Goal: Information Seeking & Learning: Learn about a topic

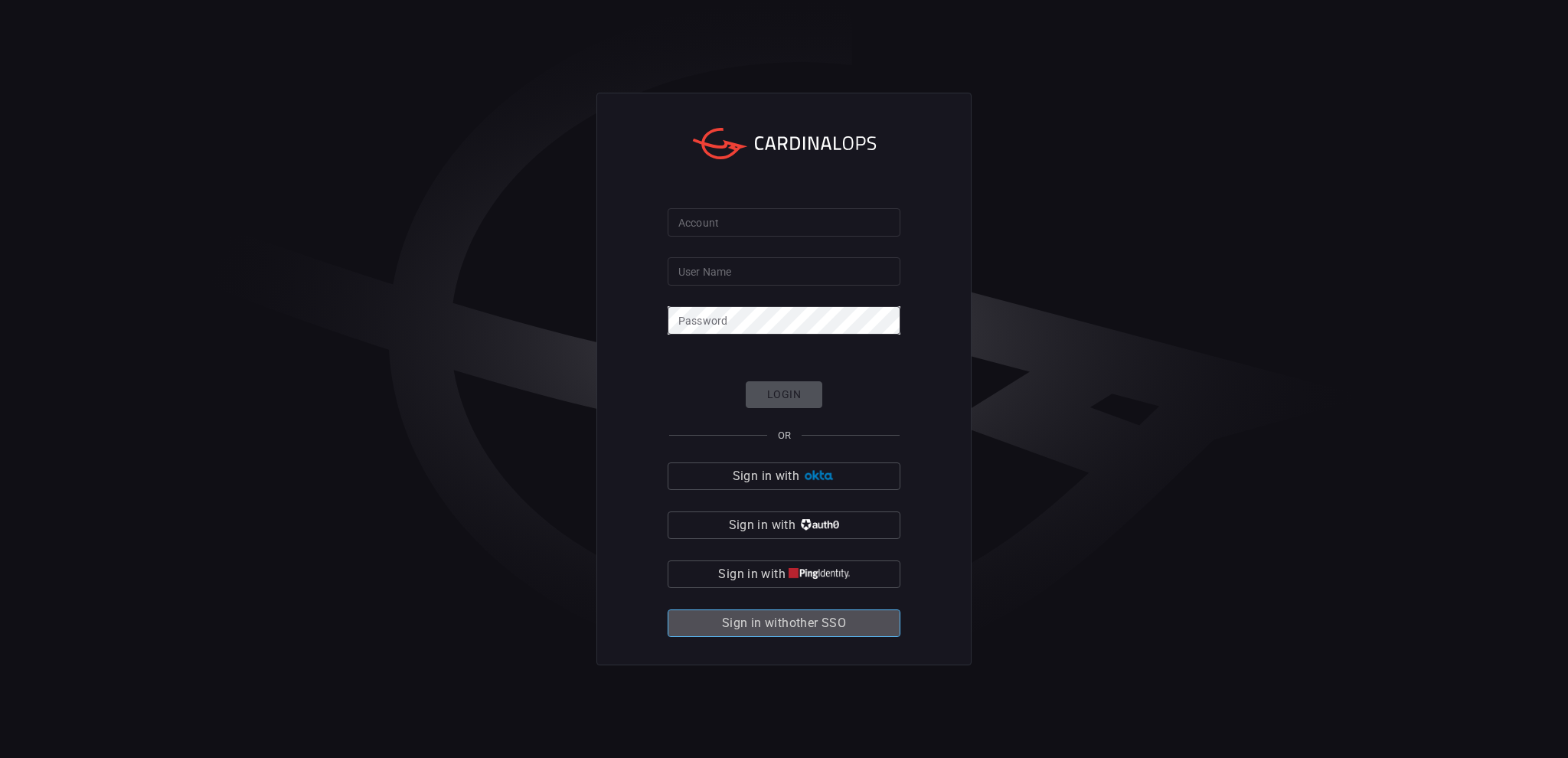
click at [847, 625] on button "Sign in with other SSO" at bounding box center [784, 624] width 232 height 28
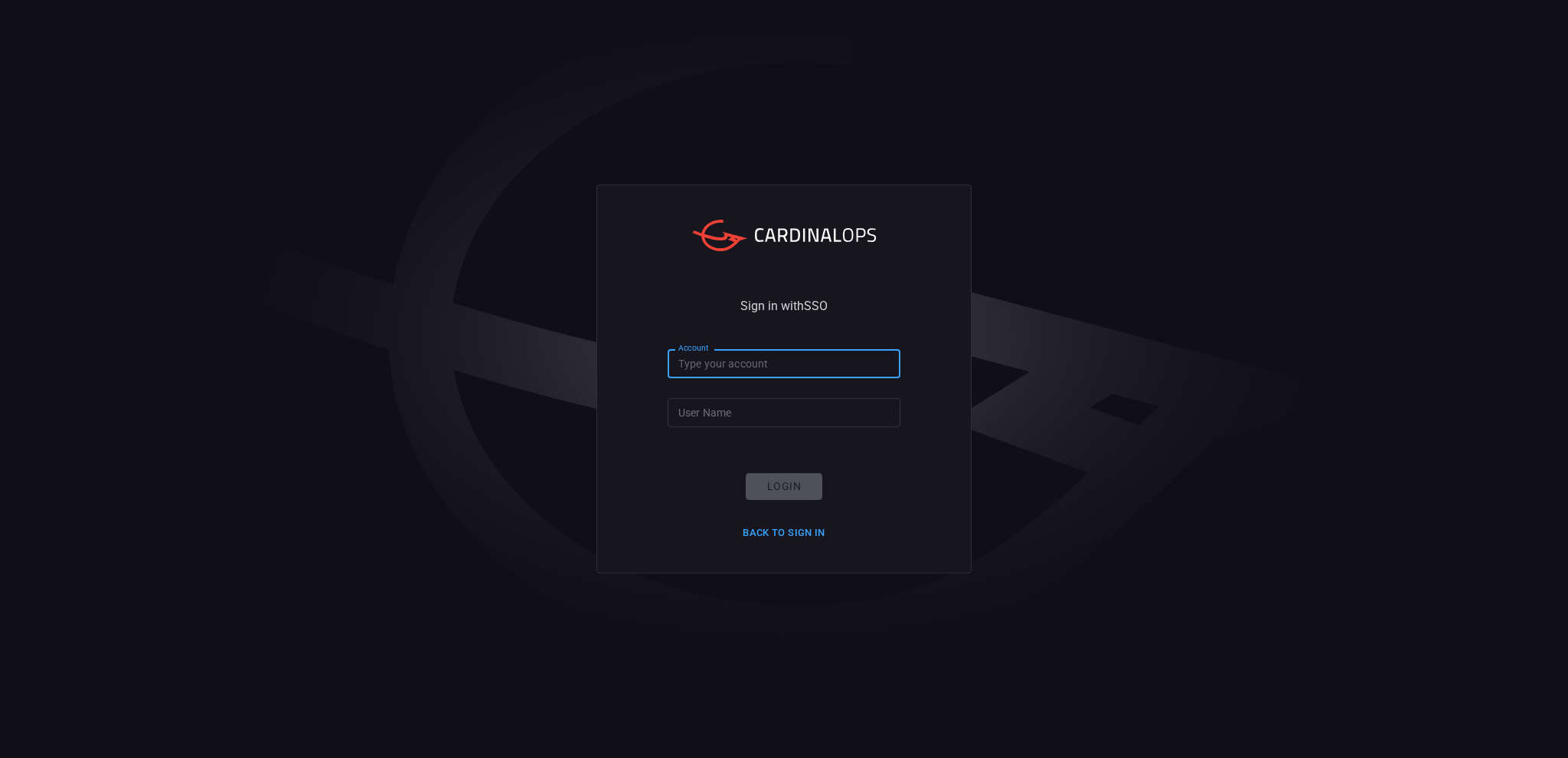
click at [736, 354] on input "Account" at bounding box center [784, 363] width 232 height 29
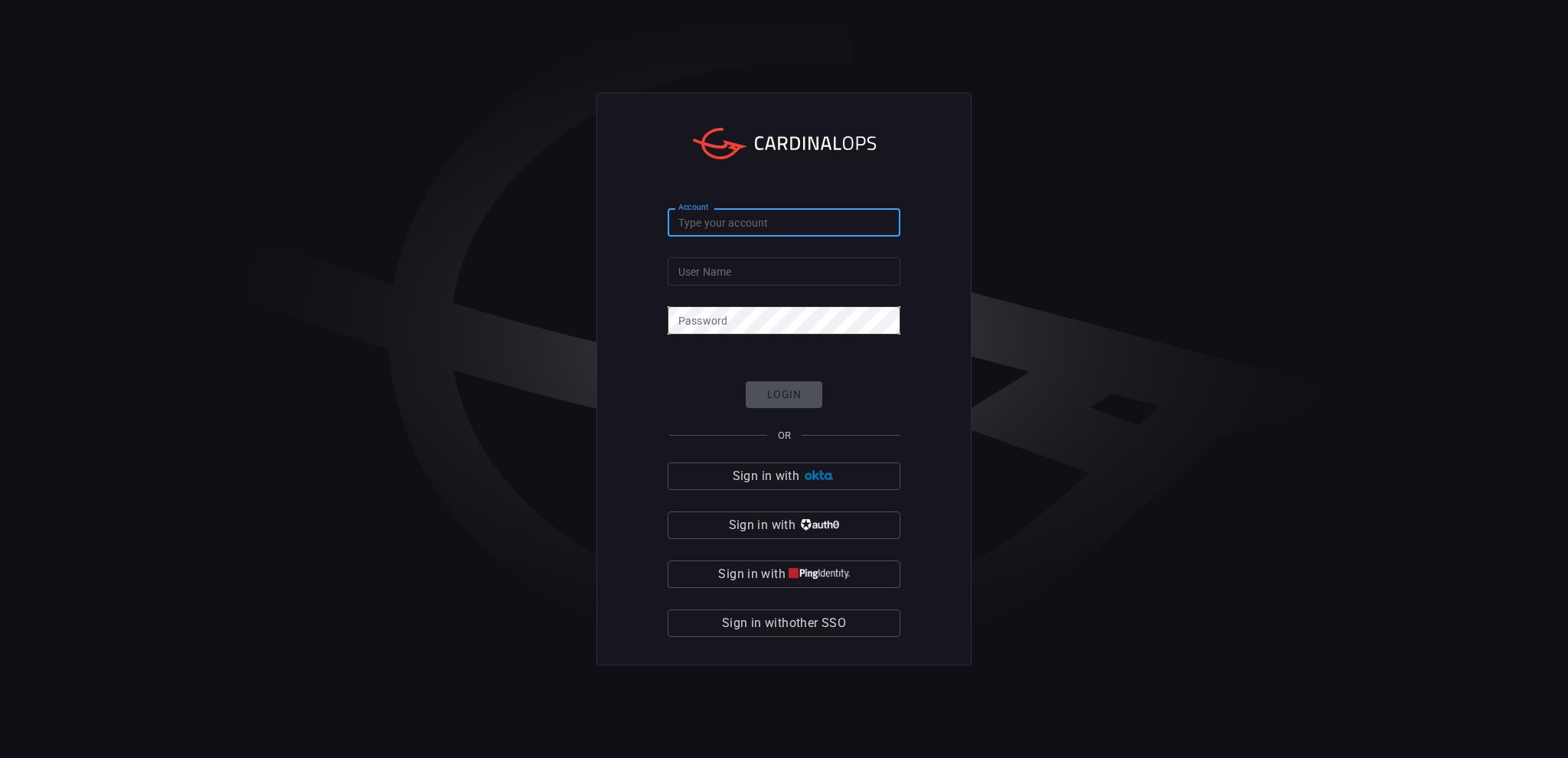
click at [741, 219] on input "Account" at bounding box center [784, 222] width 232 height 29
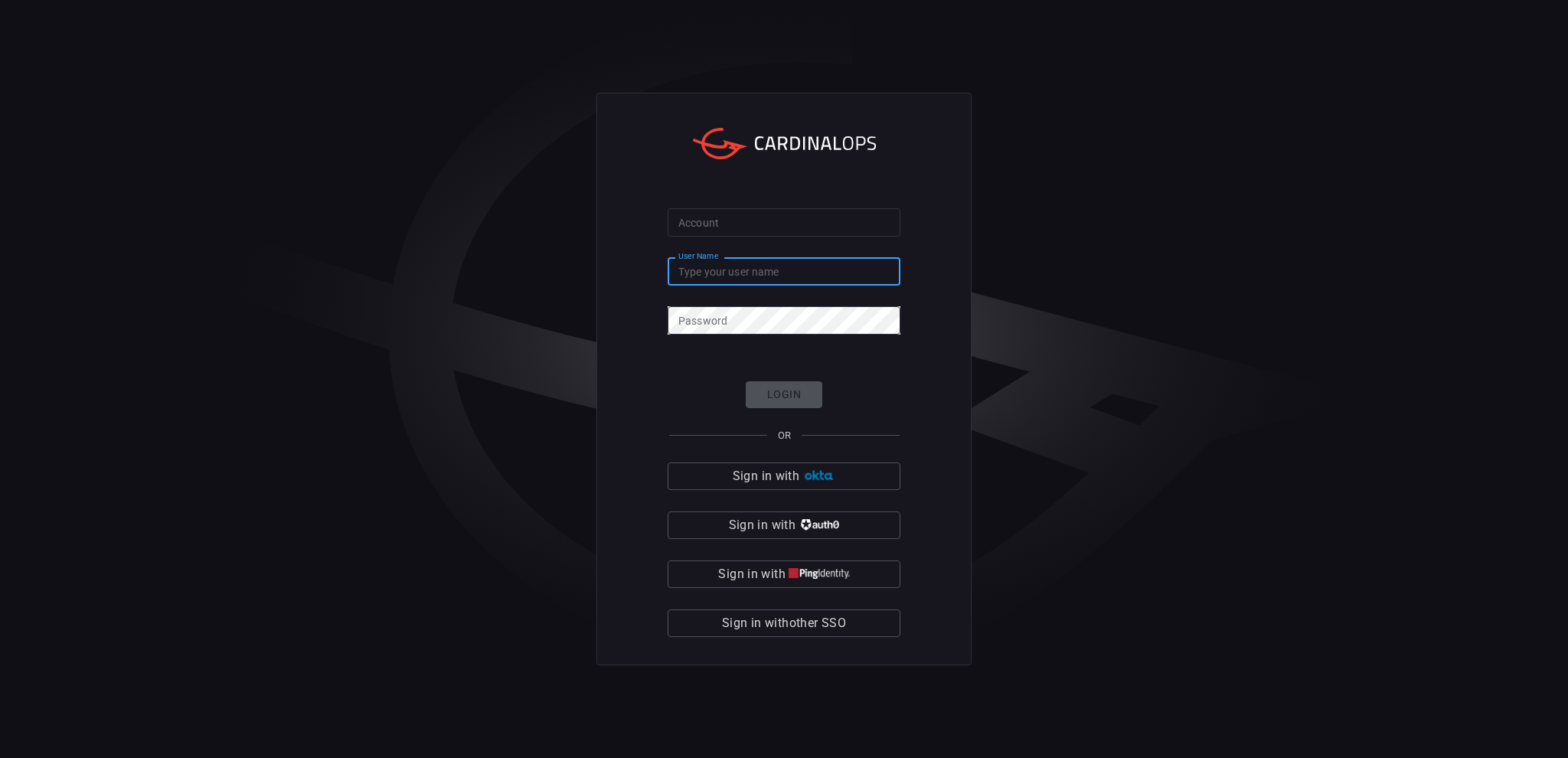
click at [748, 261] on input "User Name" at bounding box center [784, 272] width 232 height 29
click at [760, 272] on input "User Name" at bounding box center [784, 272] width 232 height 29
type input "mason.brand@bakerhughes.com"
click at [829, 389] on div "Login OR Sign in with Sign in with Sign in with Sign in with other SSO" at bounding box center [784, 510] width 232 height 256
click at [801, 393] on div "Login OR Sign in with Sign in with Sign in with Sign in with other SSO" at bounding box center [784, 510] width 232 height 256
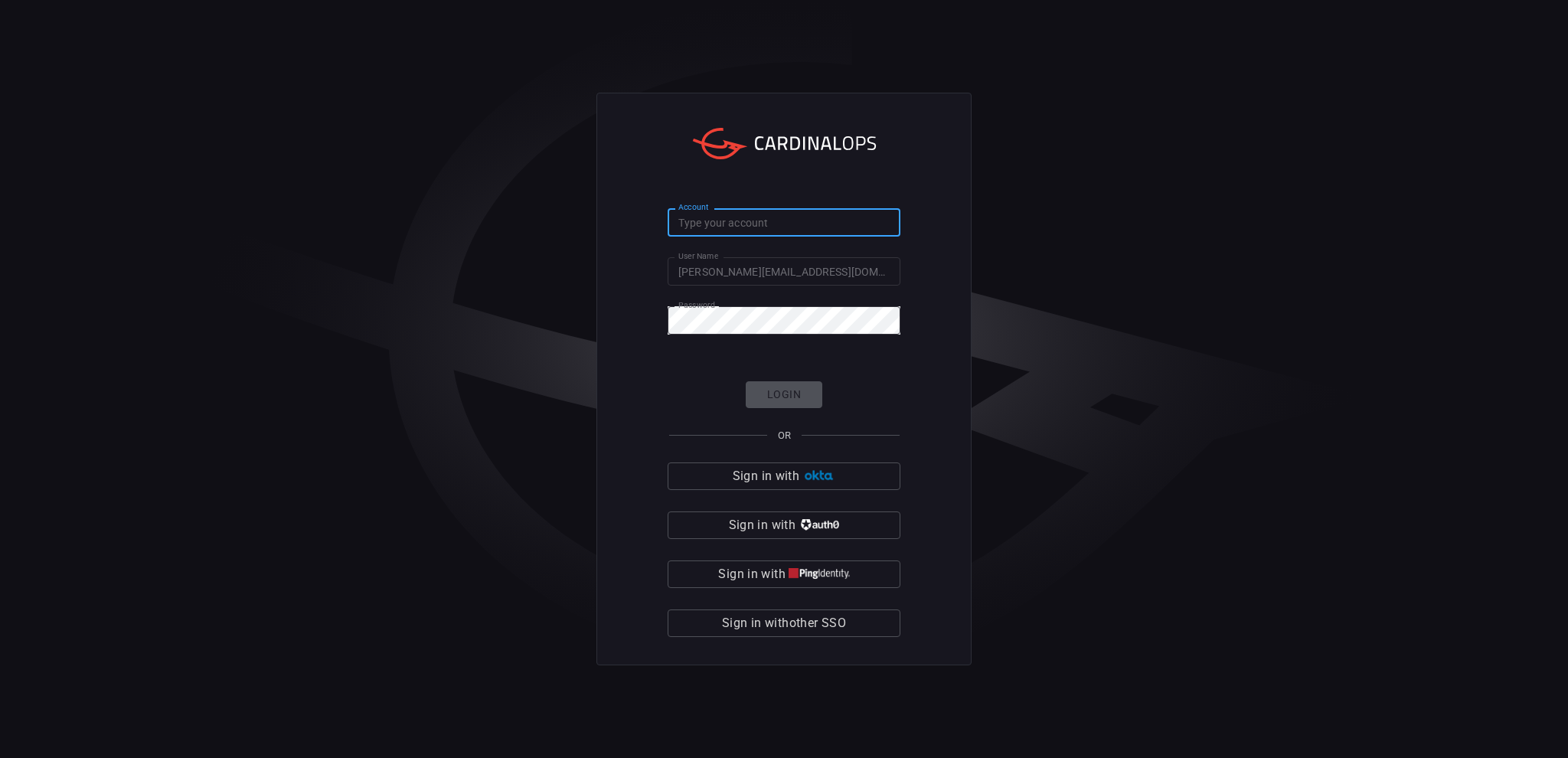
click at [760, 223] on input "Account" at bounding box center [784, 222] width 232 height 29
type input "bakerhughes"
click at [784, 385] on button "Login" at bounding box center [784, 395] width 77 height 27
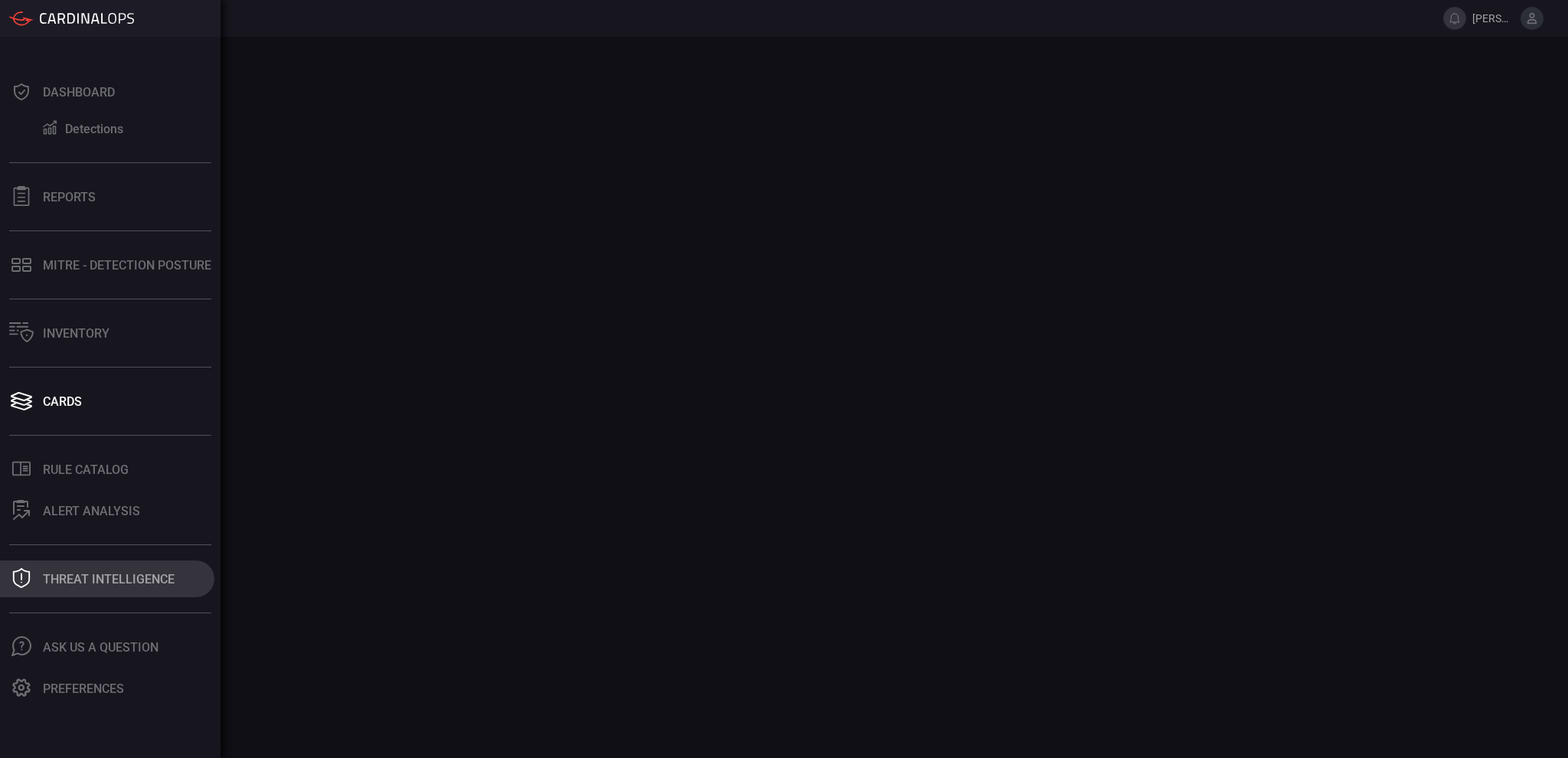
click at [124, 579] on div "Threat Intelligence" at bounding box center [108, 579] width 132 height 15
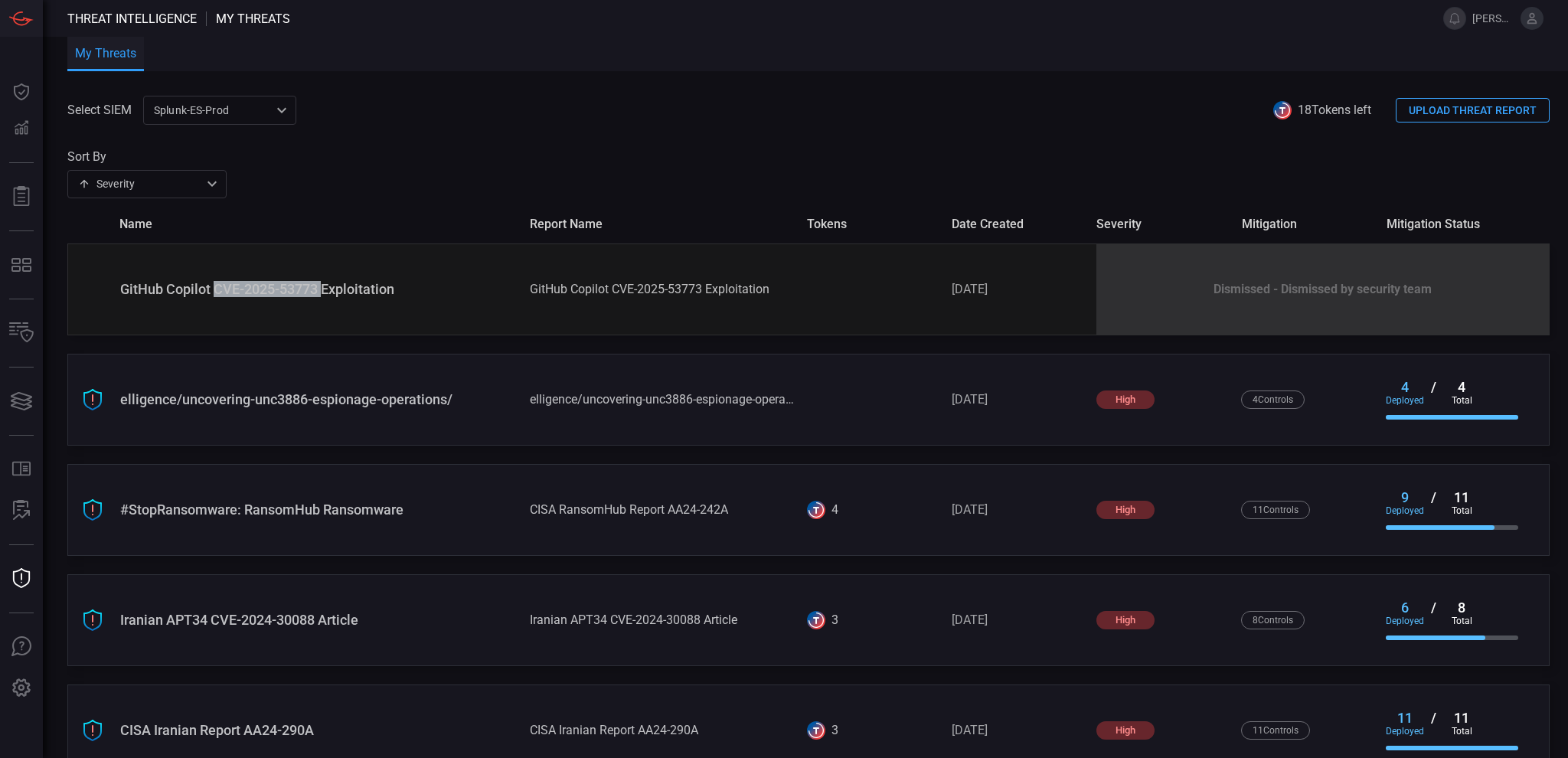
drag, startPoint x: 324, startPoint y: 287, endPoint x: 215, endPoint y: 294, distance: 109.2
click at [215, 294] on div "GitHub Copilot CVE-2025-53773 Exploitation" at bounding box center [319, 288] width 397 height 16
click at [474, 152] on div "Sort By Severity severity ​" at bounding box center [809, 173] width 1482 height 49
